Goal: Task Accomplishment & Management: Use online tool/utility

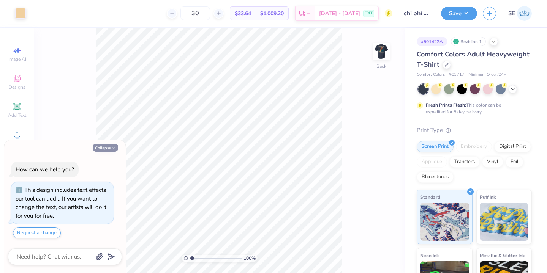
click at [109, 151] on button "Collapse" at bounding box center [105, 148] width 25 height 8
type textarea "x"
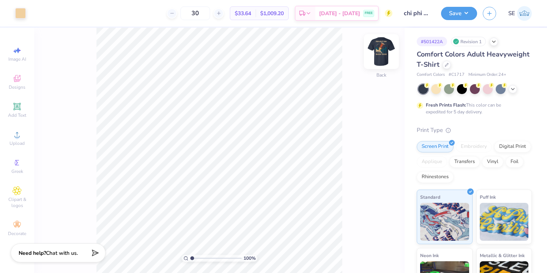
click at [383, 54] on img at bounding box center [381, 51] width 30 height 30
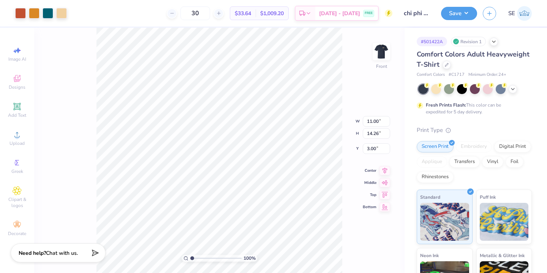
click at [359, 32] on div "100 % Front W 11.00 11.00 " H 14.26 14.26 " Y 3.00 3.00 " Center Middle Top Bot…" at bounding box center [219, 151] width 370 height 246
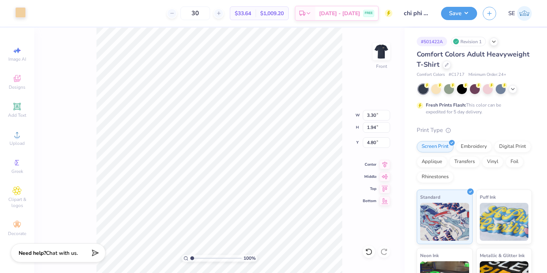
click at [20, 16] on div at bounding box center [20, 12] width 11 height 11
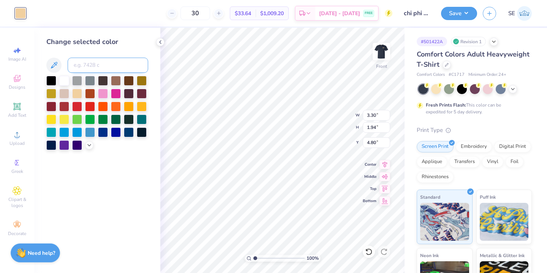
click at [93, 62] on input at bounding box center [108, 65] width 81 height 15
type input "7580"
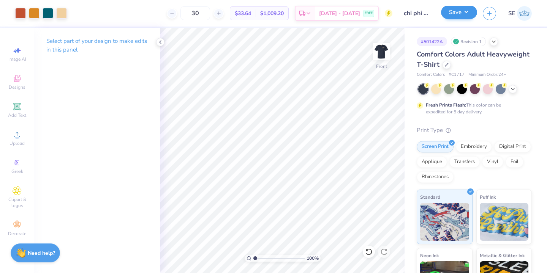
click at [450, 10] on button "Save" at bounding box center [459, 12] width 36 height 13
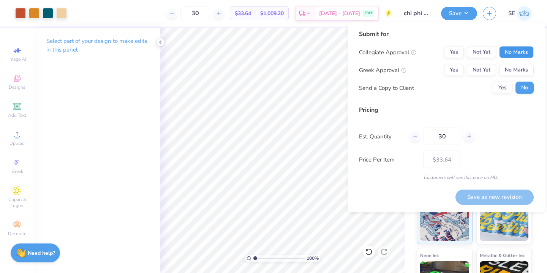
click at [518, 52] on button "No Marks" at bounding box center [516, 52] width 35 height 12
click at [453, 72] on button "Yes" at bounding box center [454, 70] width 20 height 12
click at [452, 137] on input "30" at bounding box center [441, 136] width 37 height 17
type input "3"
type input "70"
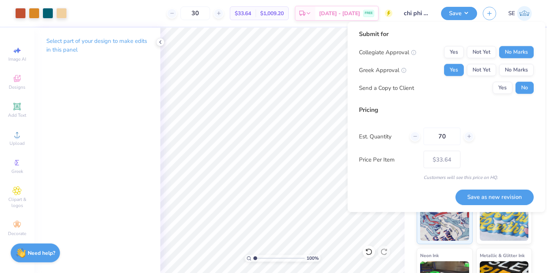
type input "70"
type input "$26.63"
type input "70"
click at [497, 200] on button "Save as new revision" at bounding box center [494, 198] width 78 height 16
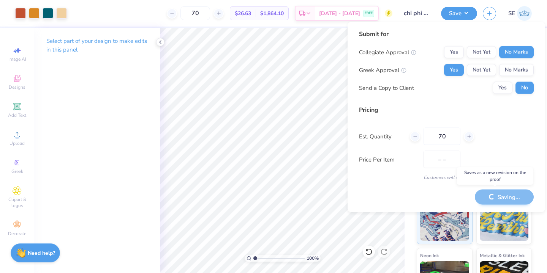
type input "$26.63"
